Goal: Task Accomplishment & Management: Manage account settings

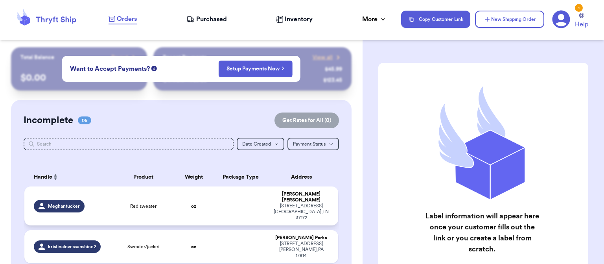
click at [154, 203] on span "Red sweater" at bounding box center [143, 206] width 26 height 6
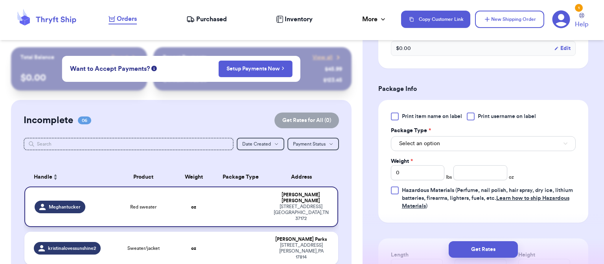
scroll to position [316, 0]
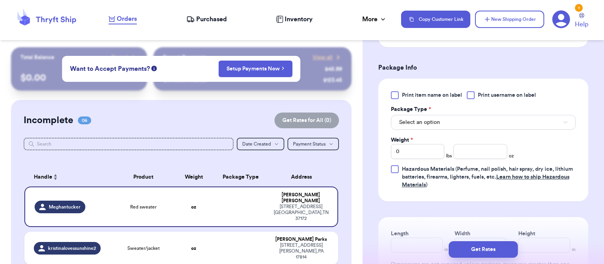
click at [477, 129] on button "Select an option" at bounding box center [483, 122] width 185 height 15
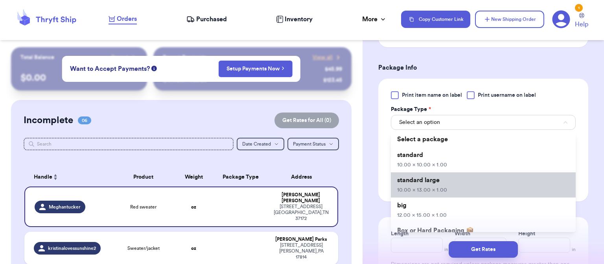
click at [455, 197] on li "standard large 10.00 x 13.00 x 1.00" at bounding box center [483, 184] width 185 height 25
type input "10"
type input "13"
type input "1"
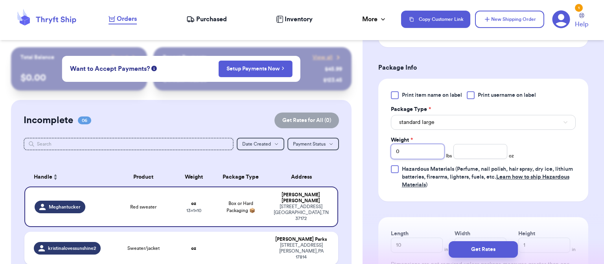
type input "1"
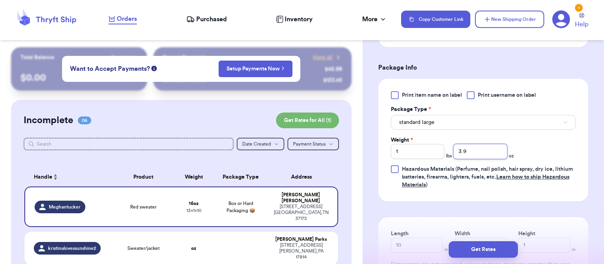
type input "3.9"
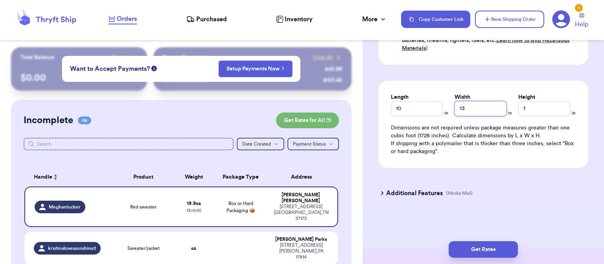
scroll to position [460, 0]
type input "10"
type input "2"
click at [480, 242] on button "Get Rates" at bounding box center [483, 249] width 69 height 17
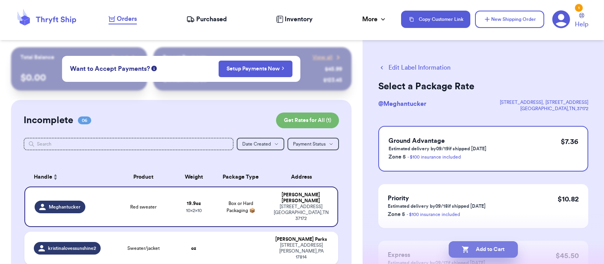
click at [485, 250] on button "Add to Cart" at bounding box center [483, 249] width 69 height 17
checkbox input "true"
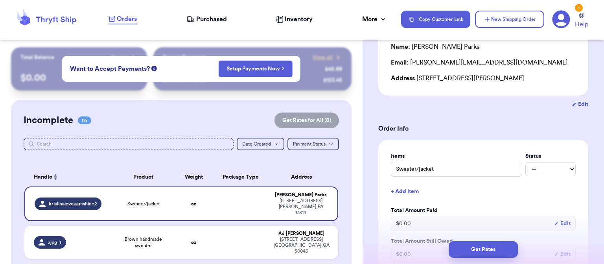
scroll to position [169, 0]
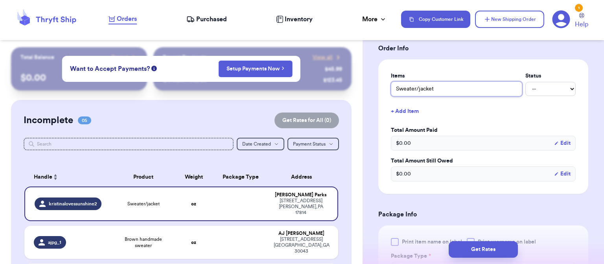
click at [440, 91] on input "Sweater/jacket" at bounding box center [456, 88] width 131 height 15
click at [468, 127] on label "Total Amount Paid" at bounding box center [483, 130] width 185 height 8
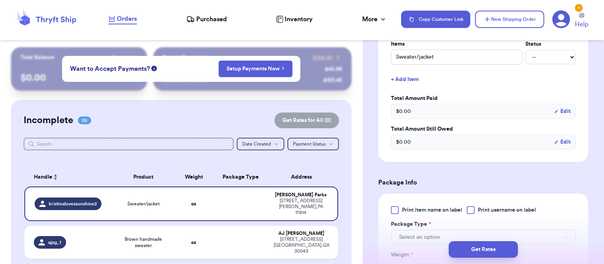
scroll to position [264, 0]
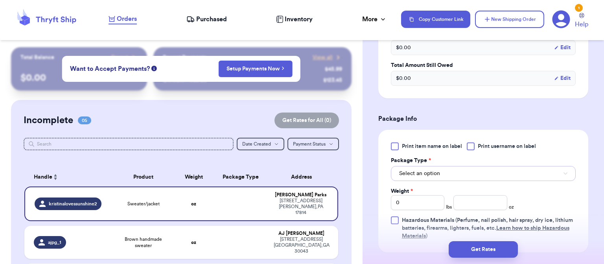
click at [439, 173] on span "Select an option" at bounding box center [419, 174] width 41 height 8
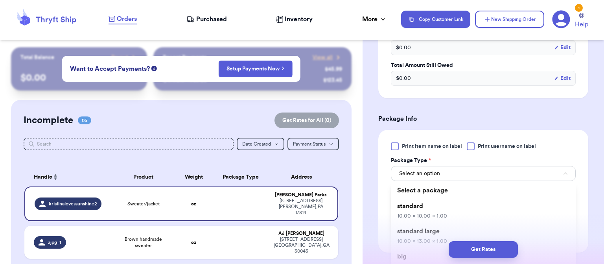
click at [426, 235] on div "Get Rates" at bounding box center [484, 249] width 242 height 29
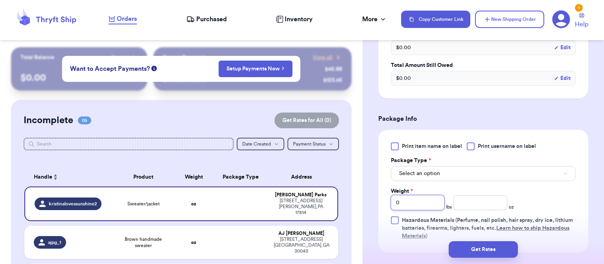
click at [417, 201] on input "0" at bounding box center [418, 202] width 54 height 15
click at [449, 174] on button "Select an option" at bounding box center [483, 173] width 185 height 15
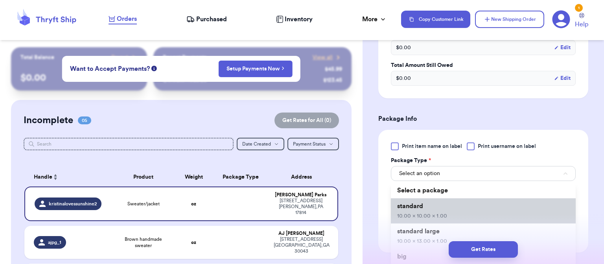
click at [465, 218] on li "standard 10.00 x 10.00 x 1.00" at bounding box center [483, 210] width 185 height 25
type input "10"
type input "1"
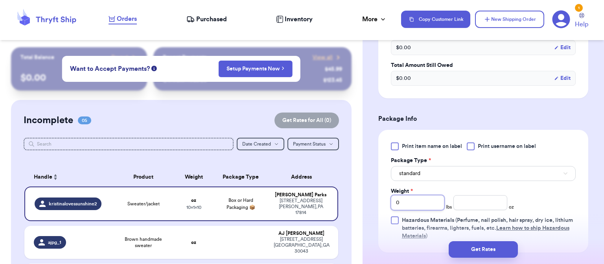
type input "1"
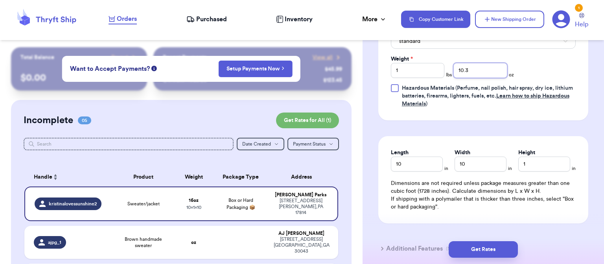
scroll to position [408, 0]
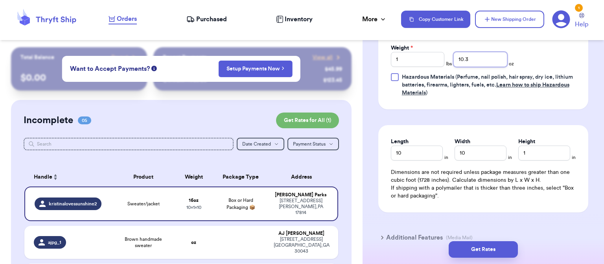
type input "10.3"
type input "13"
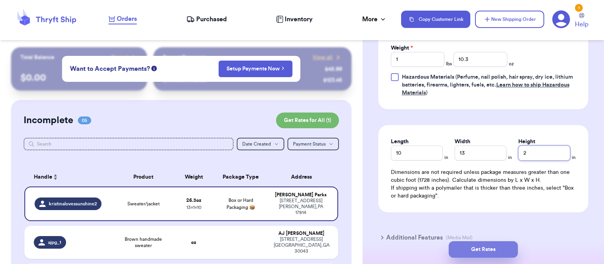
type input "2"
click at [485, 252] on button "Get Rates" at bounding box center [483, 249] width 69 height 17
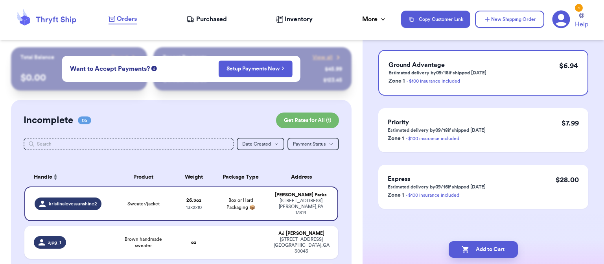
scroll to position [0, 0]
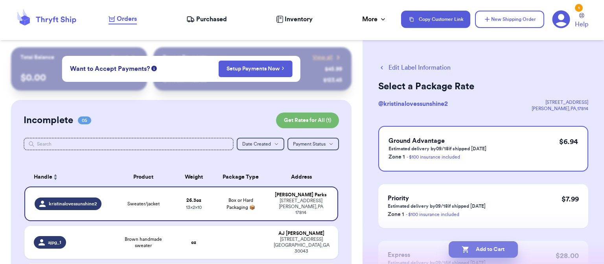
click at [488, 249] on button "Add to Cart" at bounding box center [483, 249] width 69 height 17
checkbox input "true"
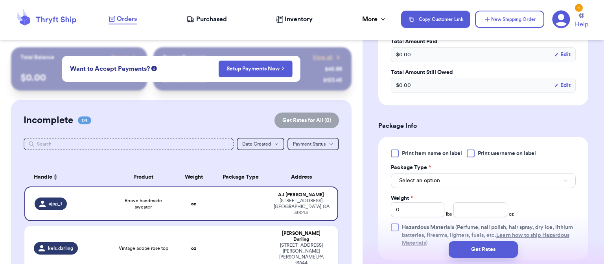
scroll to position [260, 0]
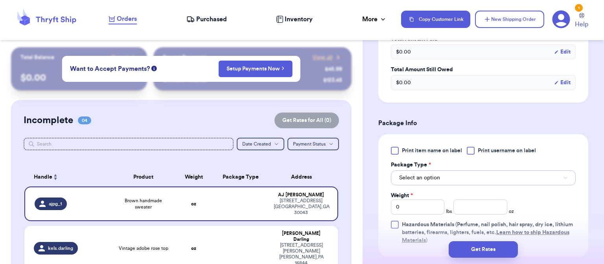
click at [458, 179] on button "Select an option" at bounding box center [483, 177] width 185 height 15
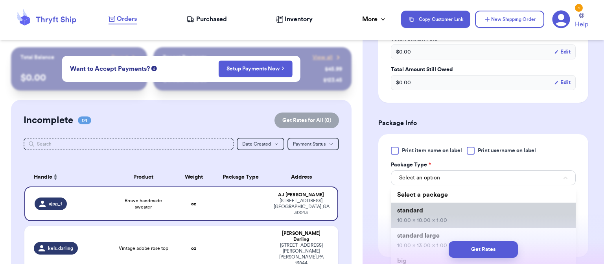
click at [450, 210] on li "standard 10.00 x 10.00 x 1.00" at bounding box center [483, 215] width 185 height 25
type input "10"
type input "1"
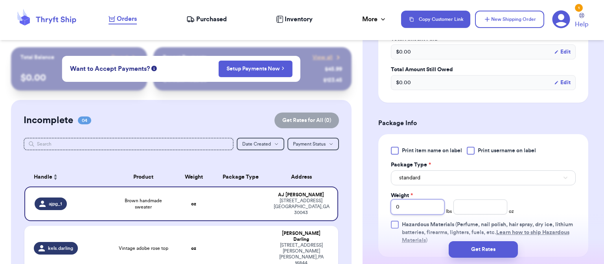
type input "1"
type input "5.2"
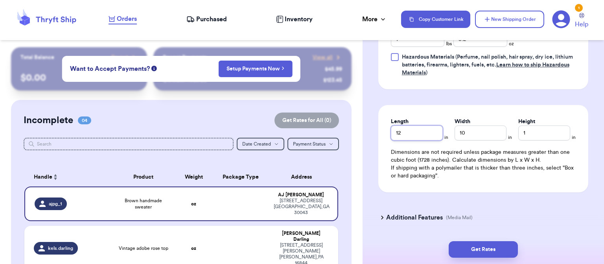
type input "12"
click at [488, 250] on button "Get Rates" at bounding box center [483, 249] width 69 height 17
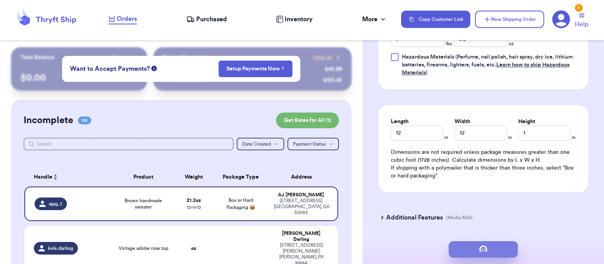
scroll to position [0, 0]
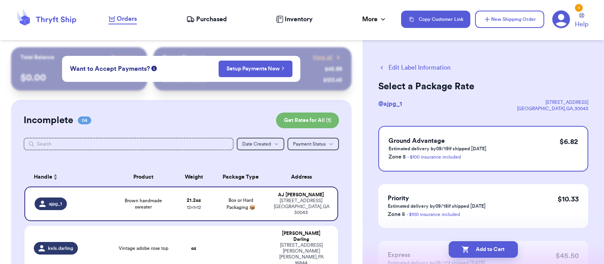
click at [417, 66] on button "Edit Label Information" at bounding box center [415, 67] width 72 height 9
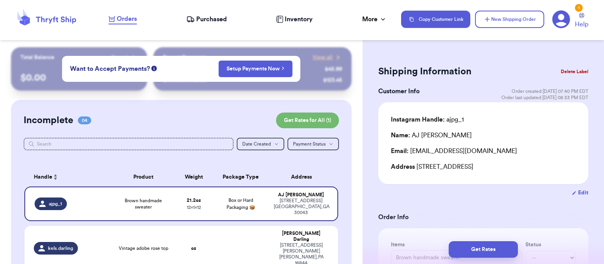
click at [427, 68] on h2 "Shipping Information" at bounding box center [425, 71] width 93 height 13
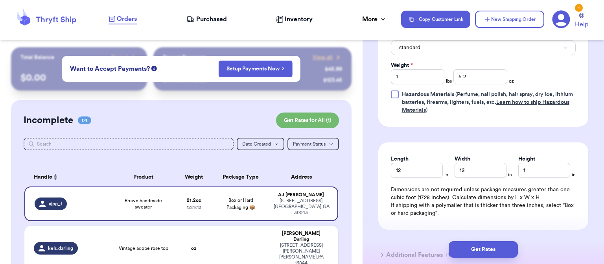
scroll to position [398, 0]
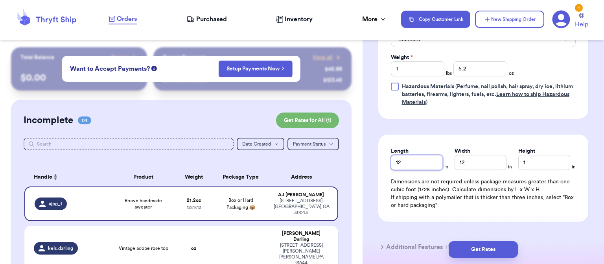
click at [428, 161] on input "12" at bounding box center [417, 162] width 52 height 15
type input "10"
type input "3"
click at [486, 249] on button "Get Rates" at bounding box center [483, 249] width 69 height 17
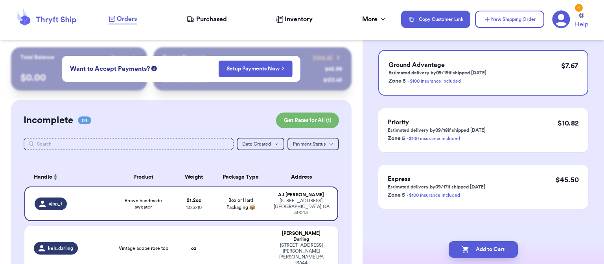
scroll to position [0, 0]
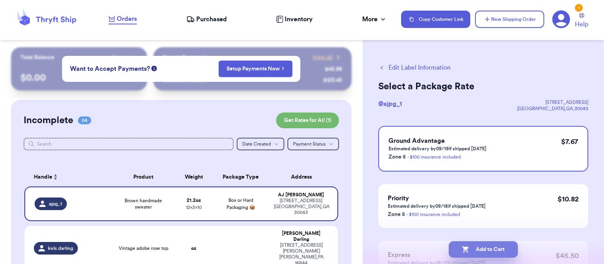
click at [483, 250] on button "Add to Cart" at bounding box center [483, 249] width 69 height 17
checkbox input "true"
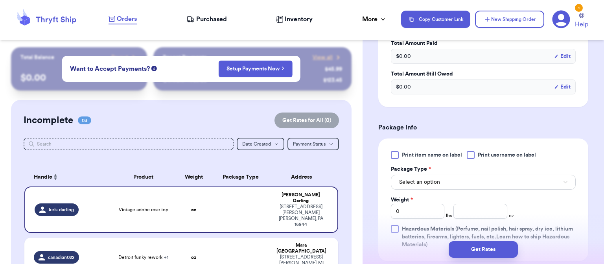
scroll to position [284, 0]
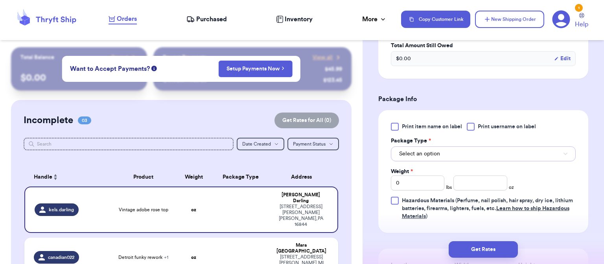
click at [478, 154] on button "Select an option" at bounding box center [483, 153] width 185 height 15
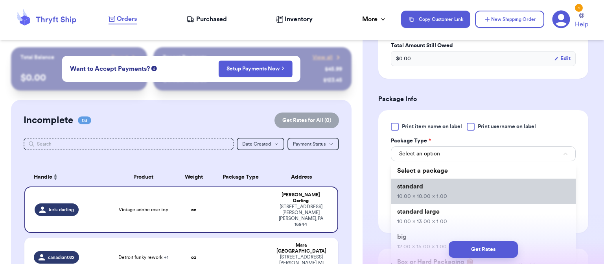
click at [471, 181] on li "standard 10.00 x 10.00 x 1.00" at bounding box center [483, 191] width 185 height 25
type input "10"
type input "1"
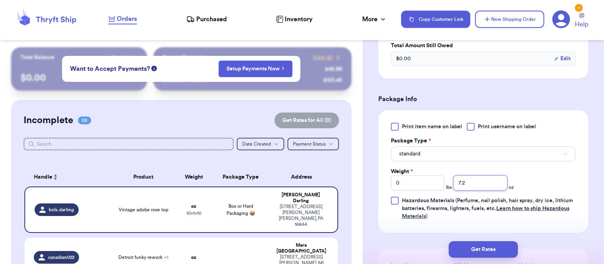
type input "7.2"
click at [450, 153] on button "standard" at bounding box center [483, 153] width 185 height 15
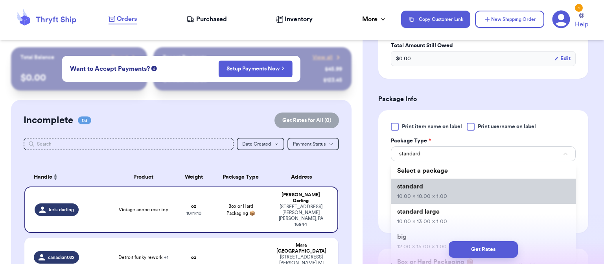
click at [453, 192] on li "standard 10.00 x 10.00 x 1.00" at bounding box center [483, 191] width 185 height 25
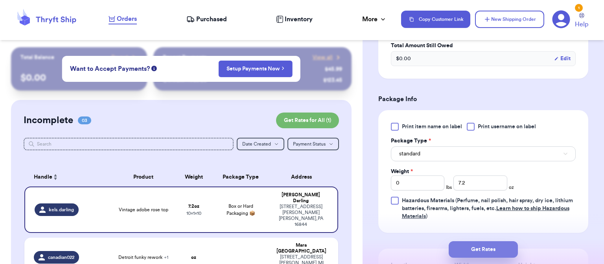
click at [480, 251] on button "Get Rates" at bounding box center [483, 249] width 69 height 17
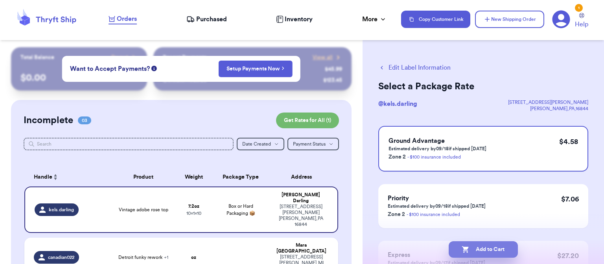
click at [477, 249] on button "Add to Cart" at bounding box center [483, 249] width 69 height 17
checkbox input "true"
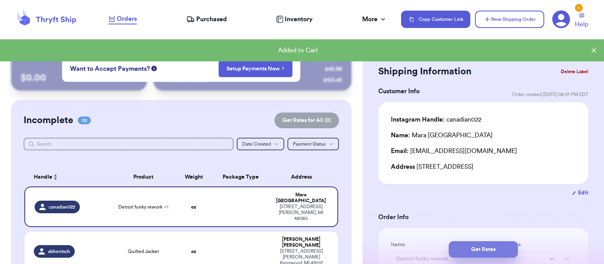
click at [499, 247] on button "Get Rates" at bounding box center [483, 249] width 69 height 17
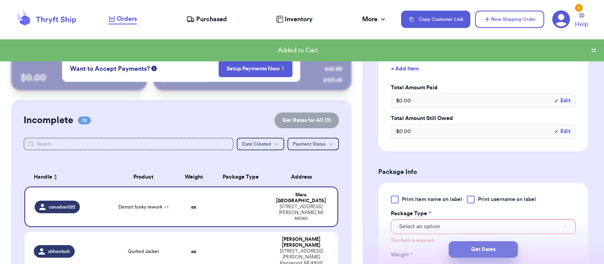
scroll to position [371, 0]
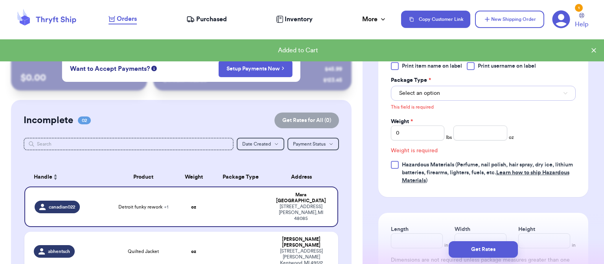
click at [437, 93] on span "Select an option" at bounding box center [419, 93] width 41 height 8
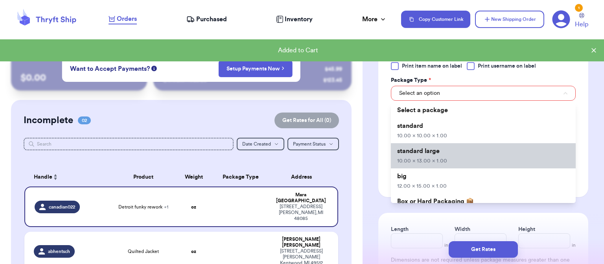
click at [445, 152] on li "standard large 10.00 x 13.00 x 1.00" at bounding box center [483, 155] width 185 height 25
type input "10"
type input "13"
type input "1"
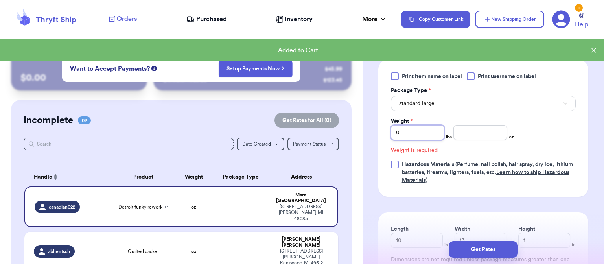
click at [416, 134] on input "0" at bounding box center [418, 132] width 54 height 15
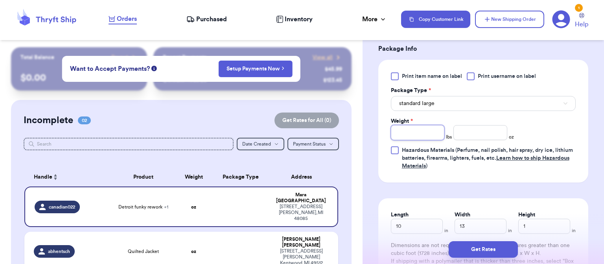
type input "2"
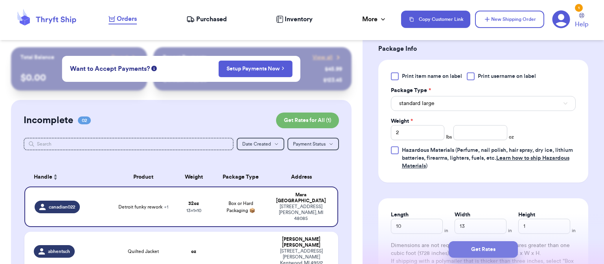
click at [483, 251] on button "Get Rates" at bounding box center [483, 249] width 69 height 17
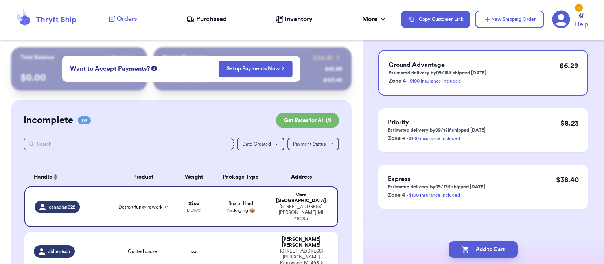
scroll to position [0, 0]
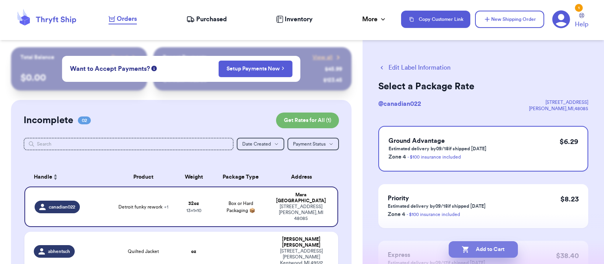
click at [480, 252] on button "Add to Cart" at bounding box center [483, 249] width 69 height 17
checkbox input "true"
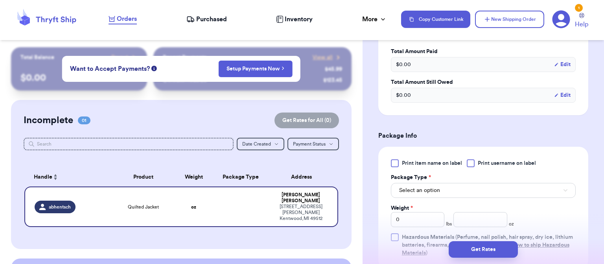
scroll to position [252, 0]
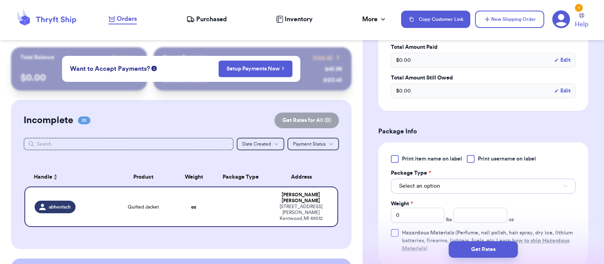
click at [505, 188] on button "Select an option" at bounding box center [483, 186] width 185 height 15
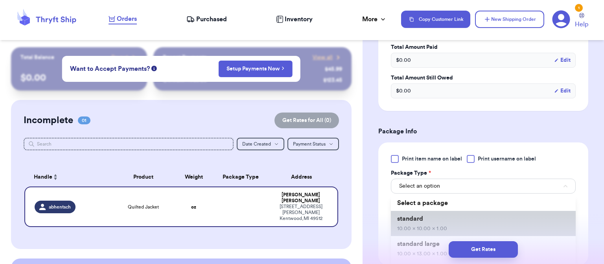
click at [486, 228] on li "standard 10.00 x 10.00 x 1.00" at bounding box center [483, 223] width 185 height 25
type input "10"
type input "1"
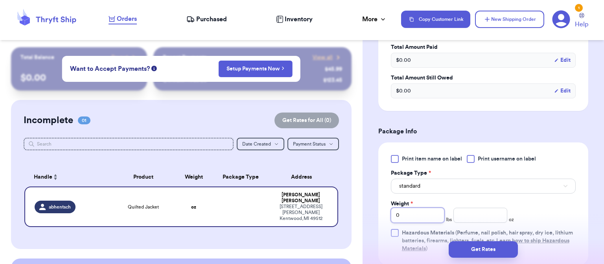
type input "1"
type input "9.8"
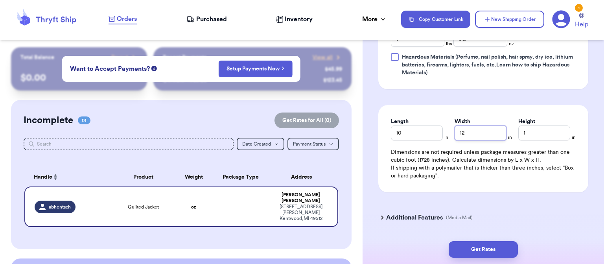
type input "12"
type input "3"
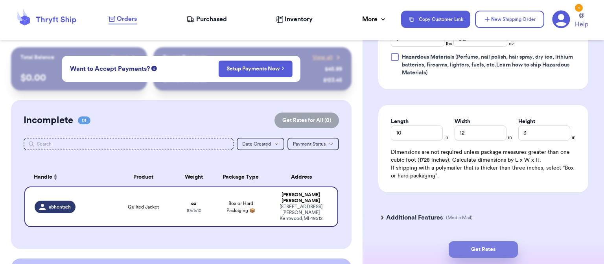
click at [489, 247] on button "Get Rates" at bounding box center [483, 249] width 69 height 17
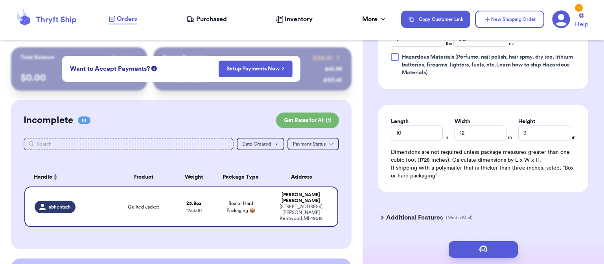
scroll to position [0, 0]
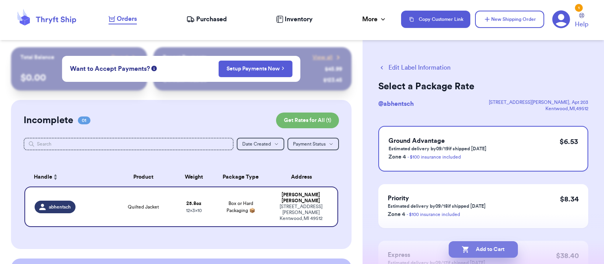
click at [485, 244] on button "Add to Cart" at bounding box center [483, 249] width 69 height 17
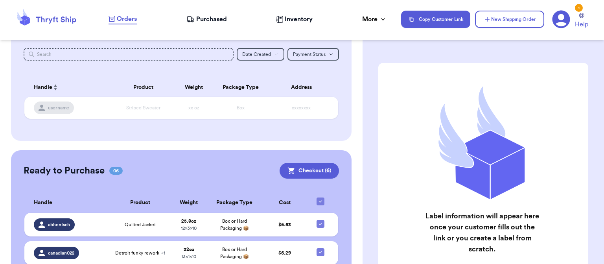
scroll to position [91, 0]
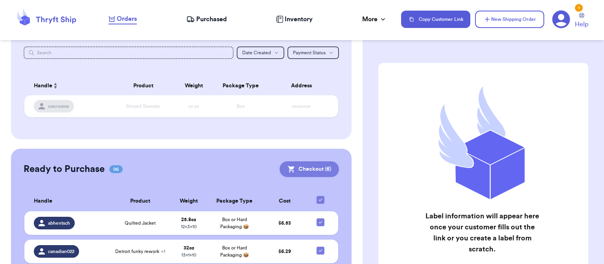
click at [303, 168] on button "Checkout ( 6 )" at bounding box center [309, 169] width 59 height 16
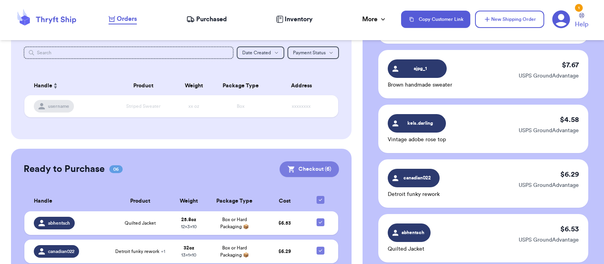
scroll to position [365, 0]
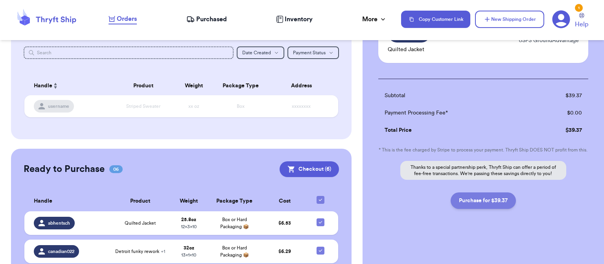
click at [488, 209] on button "Purchase for $39.37" at bounding box center [483, 200] width 65 height 17
checkbox input "false"
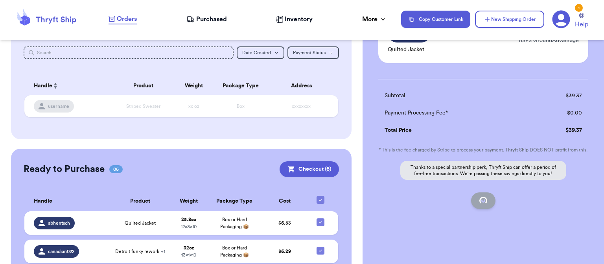
checkbox input "false"
checkbox input "true"
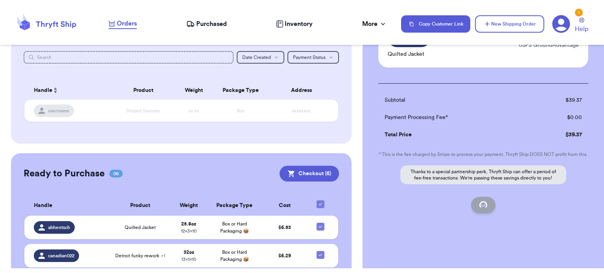
scroll to position [127, 0]
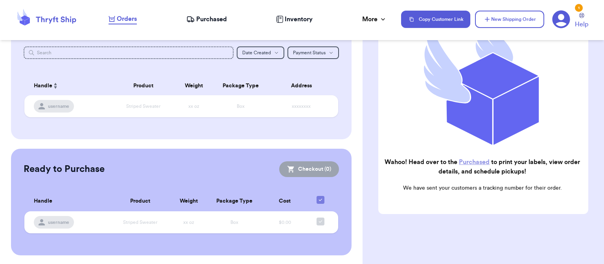
click at [477, 159] on link "Purchased" at bounding box center [474, 162] width 31 height 6
click at [475, 159] on link "Purchased" at bounding box center [474, 162] width 31 height 6
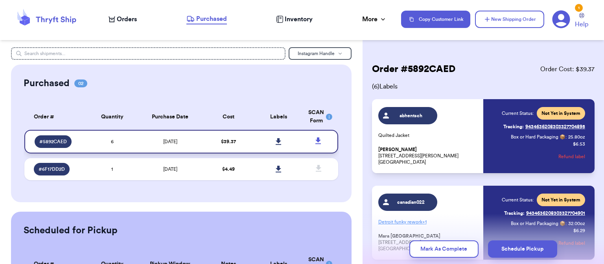
click at [276, 141] on icon at bounding box center [279, 141] width 6 height 7
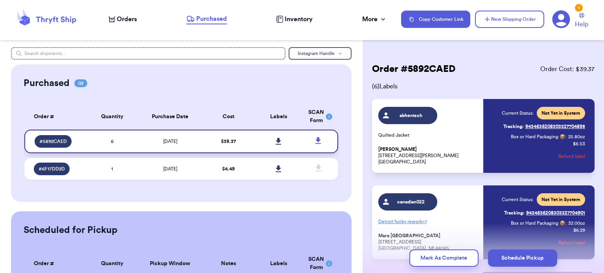
click at [276, 139] on icon at bounding box center [279, 141] width 6 height 7
click at [450, 259] on button "Mark As Complete" at bounding box center [444, 258] width 69 height 17
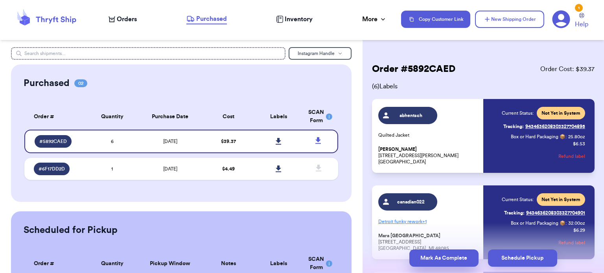
click at [453, 261] on button "Mark As Complete" at bounding box center [444, 258] width 69 height 17
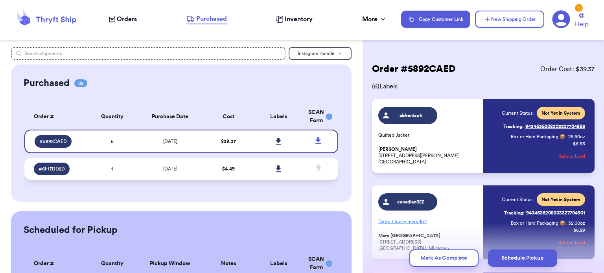
click at [245, 170] on td "$ 4.49" at bounding box center [228, 169] width 50 height 22
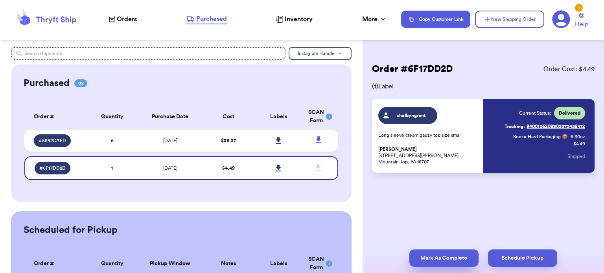
click at [431, 264] on button "Mark As Complete" at bounding box center [444, 258] width 69 height 17
click at [439, 258] on button "Mark As Complete" at bounding box center [444, 258] width 69 height 17
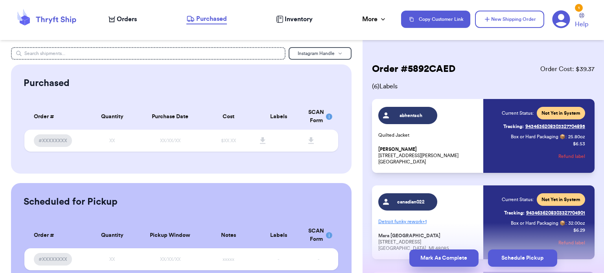
click at [446, 261] on button "Mark As Complete" at bounding box center [444, 258] width 69 height 17
